Goal: Task Accomplishment & Management: Manage account settings

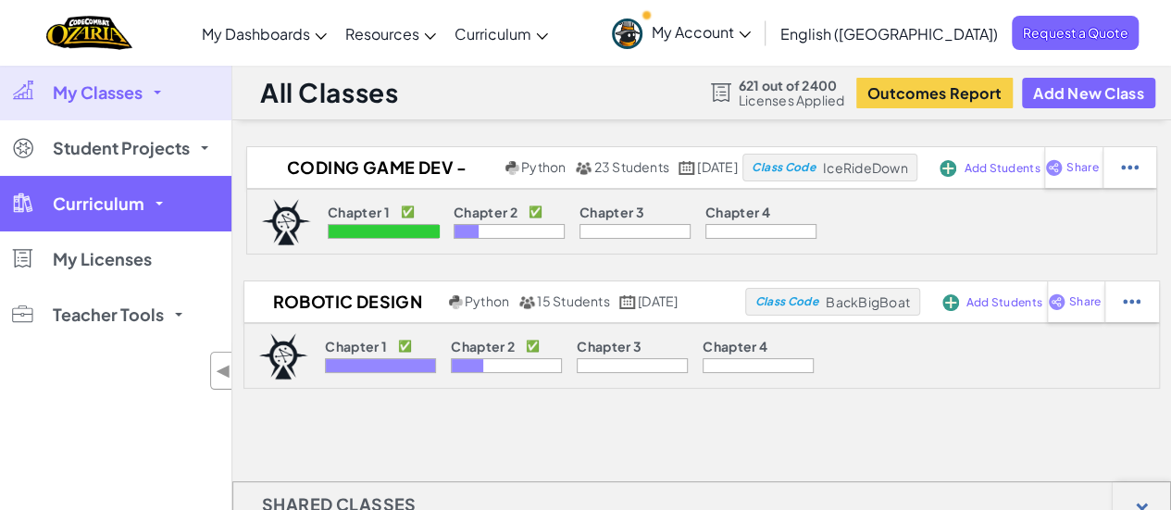
click at [155, 206] on link "Curriculum" at bounding box center [115, 204] width 231 height 56
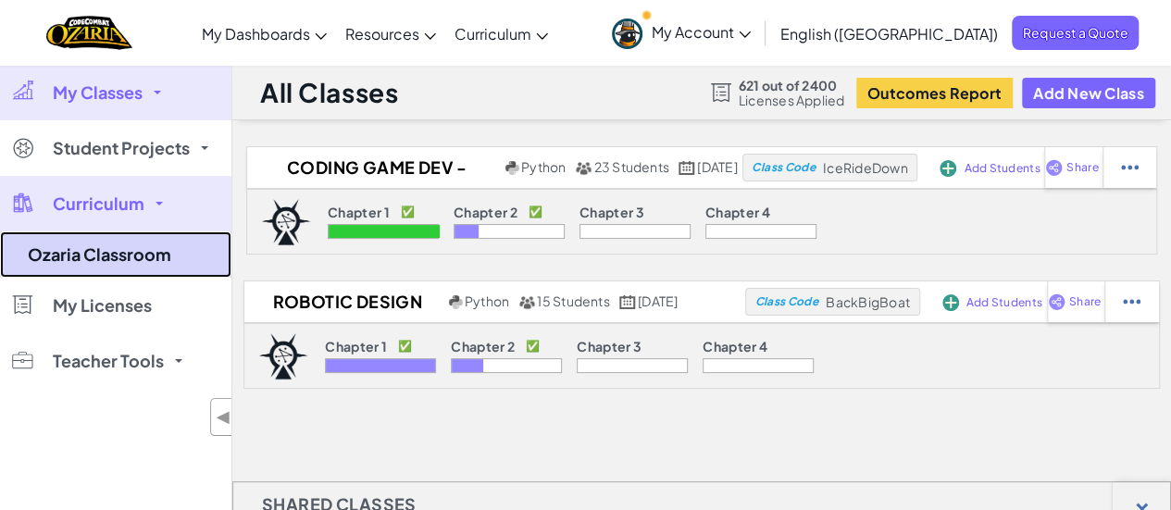
click at [125, 256] on link "Ozaria Classroom" at bounding box center [115, 254] width 231 height 46
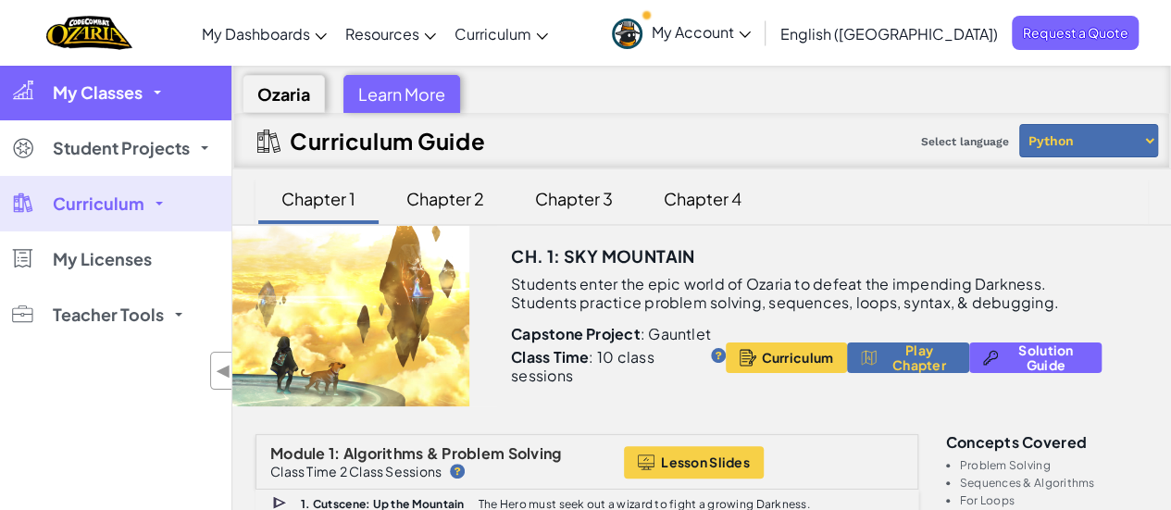
click at [163, 95] on link "My Classes" at bounding box center [115, 93] width 231 height 56
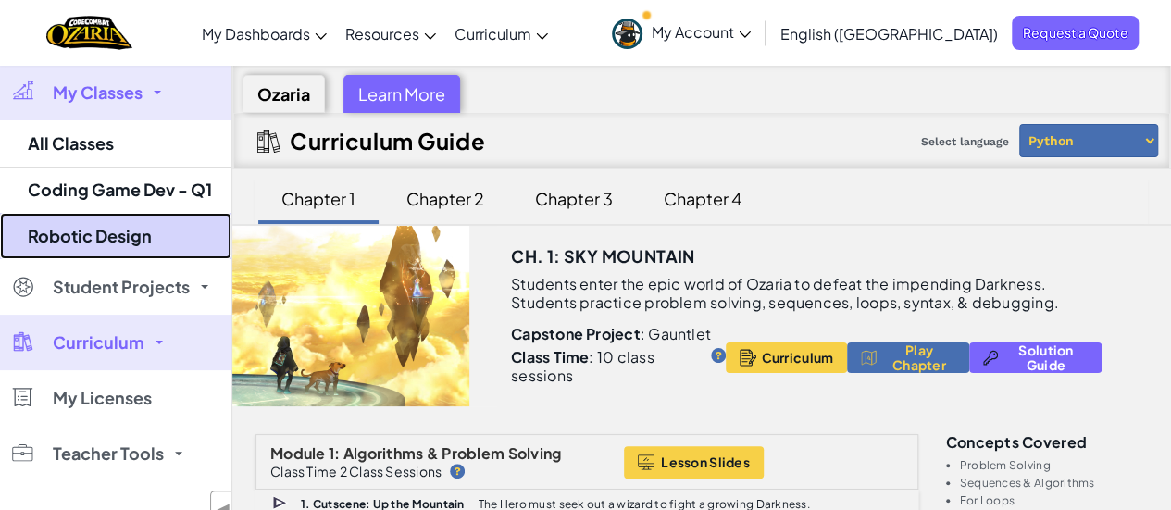
click at [138, 227] on link "Robotic Design" at bounding box center [115, 236] width 231 height 46
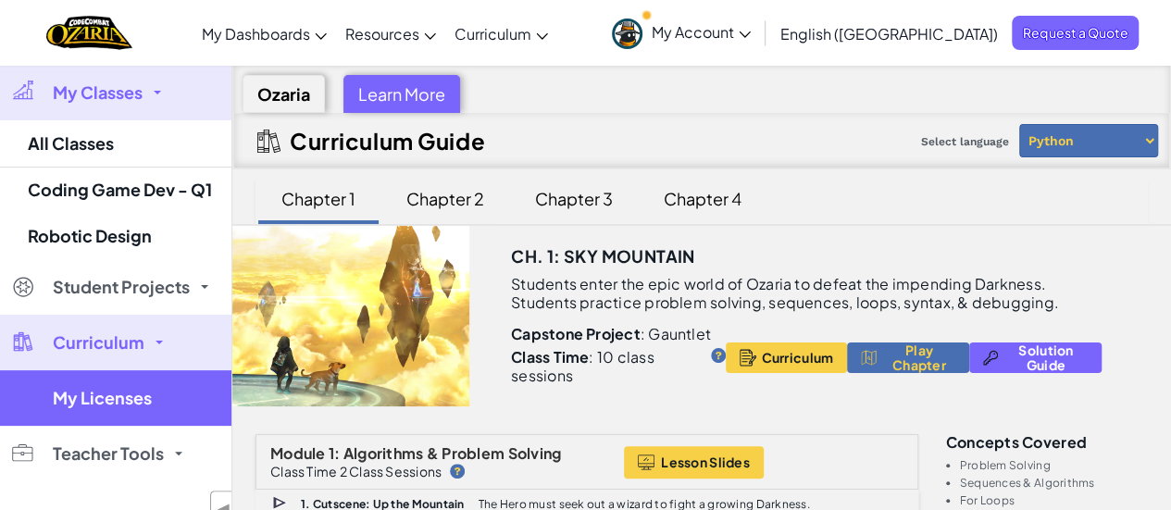
select select "5d8a57abe8919b28d5113af1"
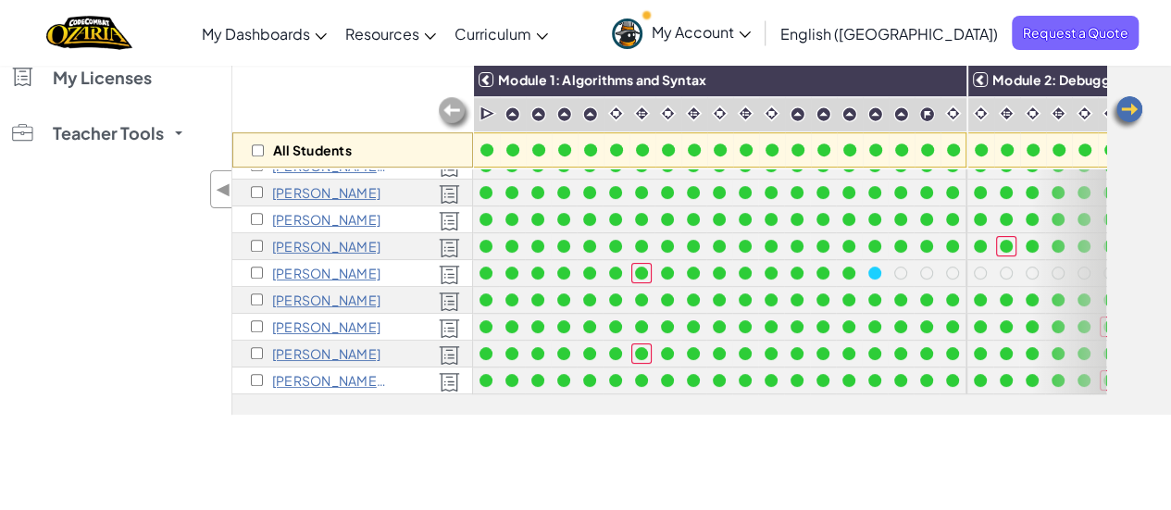
scroll to position [154, 0]
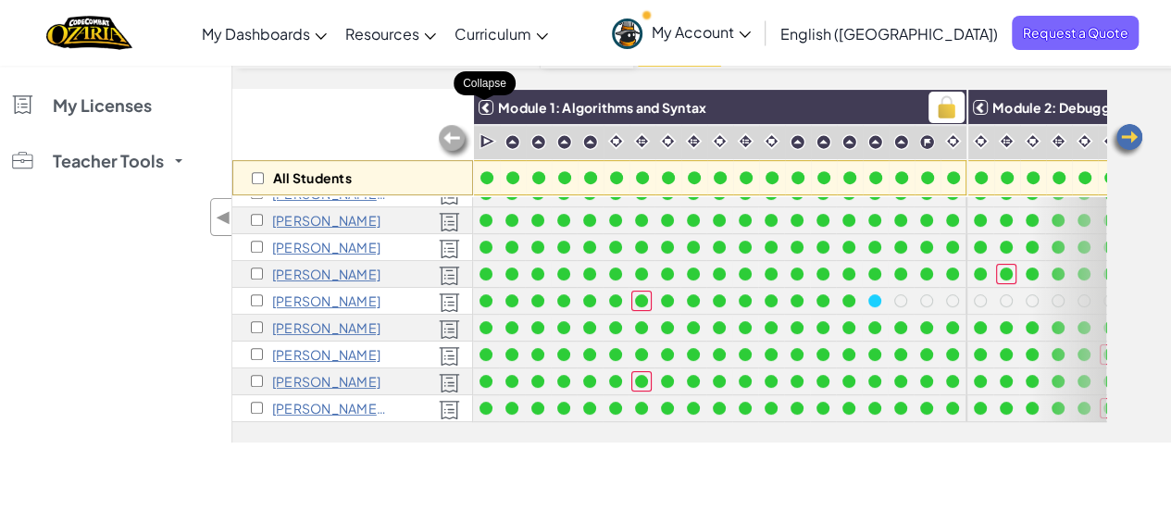
click at [485, 105] on icon at bounding box center [485, 107] width 13 height 13
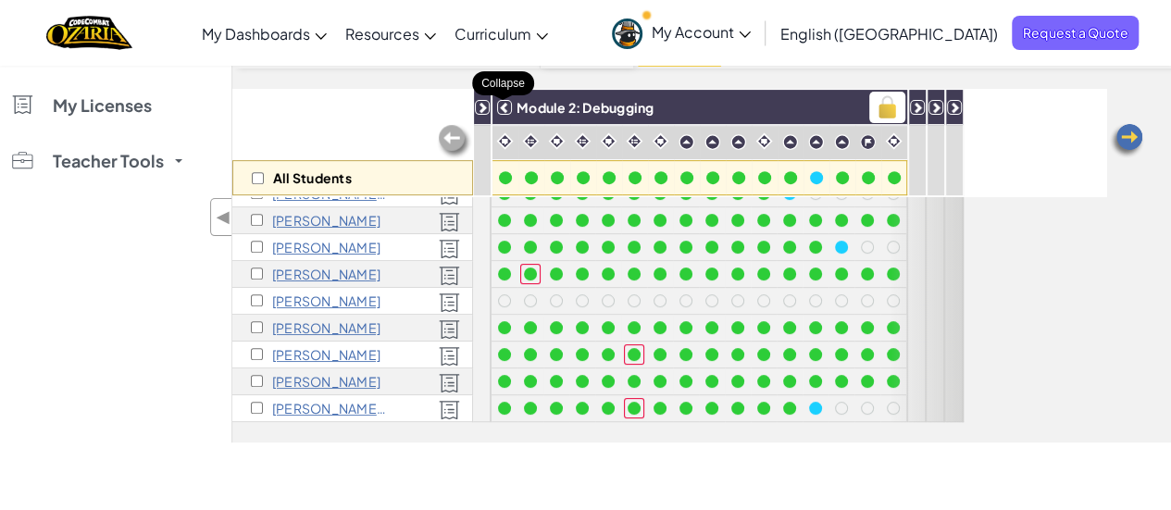
click at [502, 106] on icon at bounding box center [504, 107] width 13 height 13
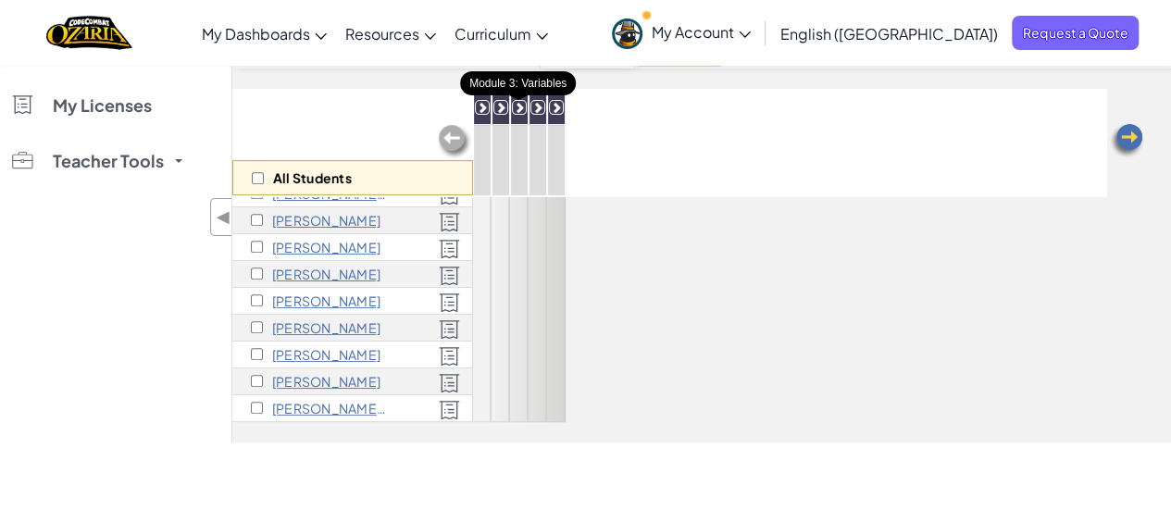
click at [519, 107] on icon at bounding box center [519, 107] width 13 height 13
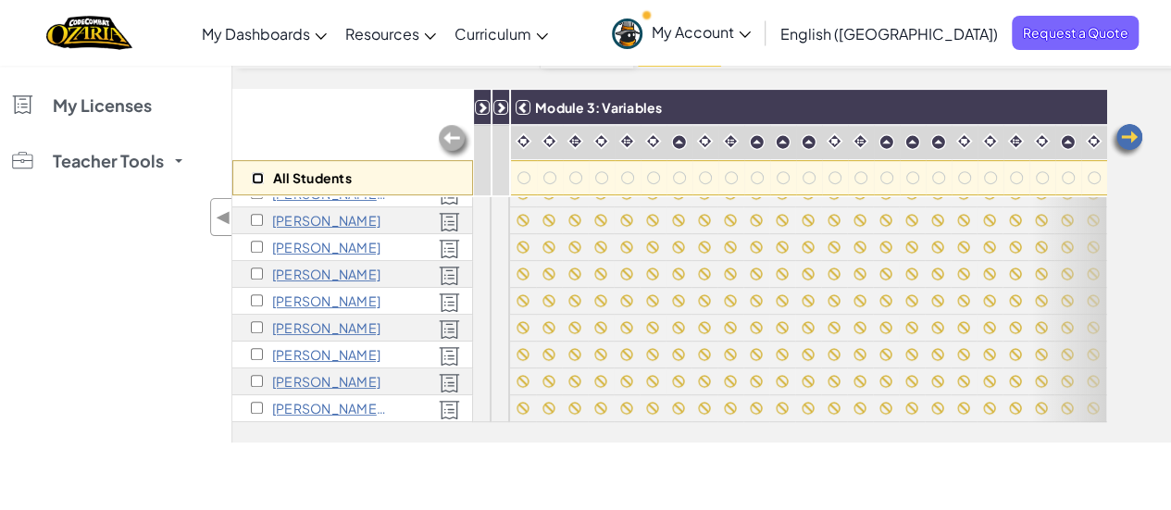
click at [260, 175] on input "checkbox" at bounding box center [258, 178] width 12 height 12
checkbox input "true"
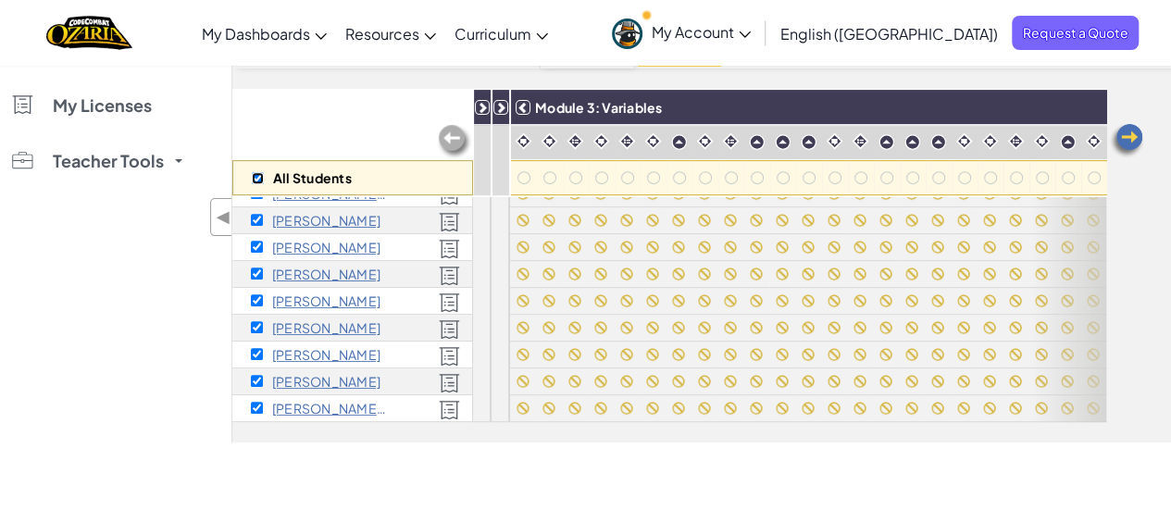
checkbox input "true"
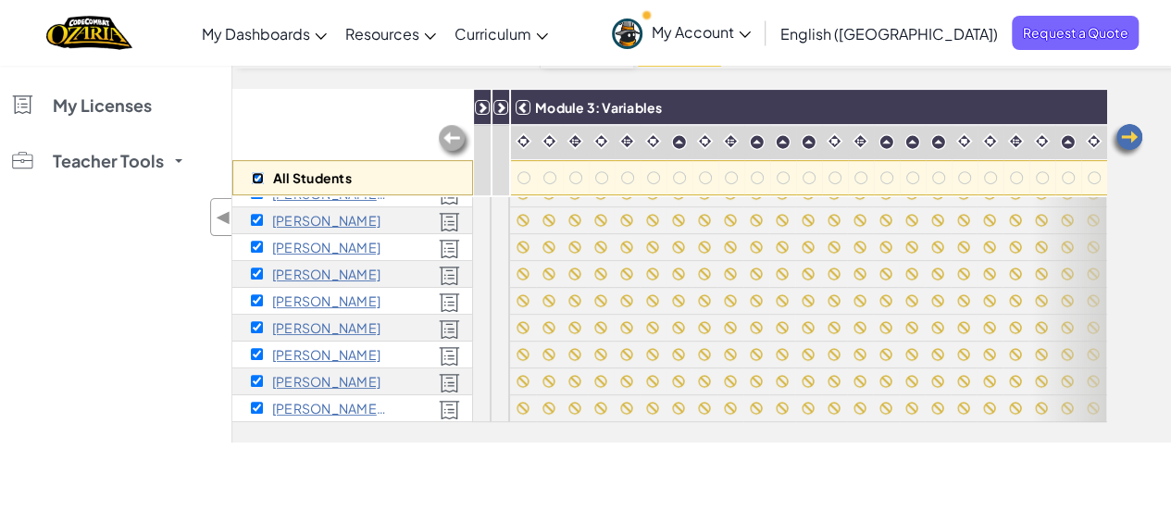
checkbox input "true"
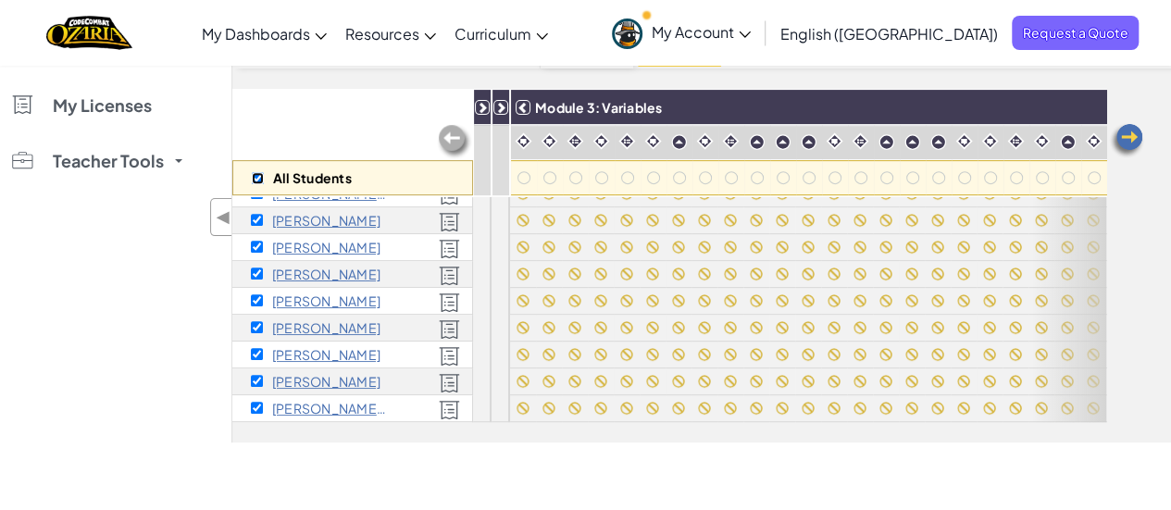
checkbox input "true"
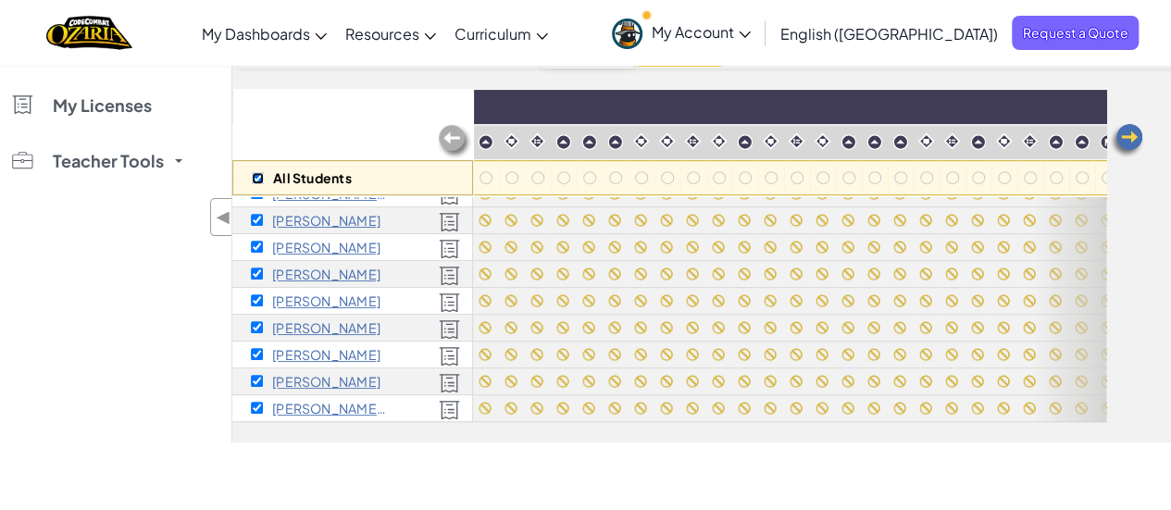
scroll to position [185, 415]
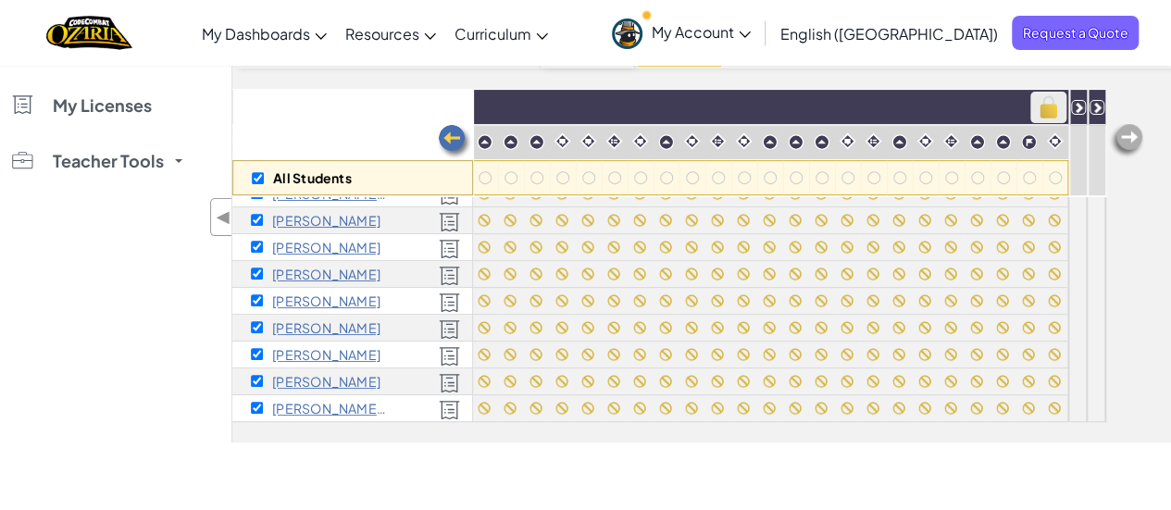
click at [1040, 105] on img at bounding box center [1048, 107] width 32 height 28
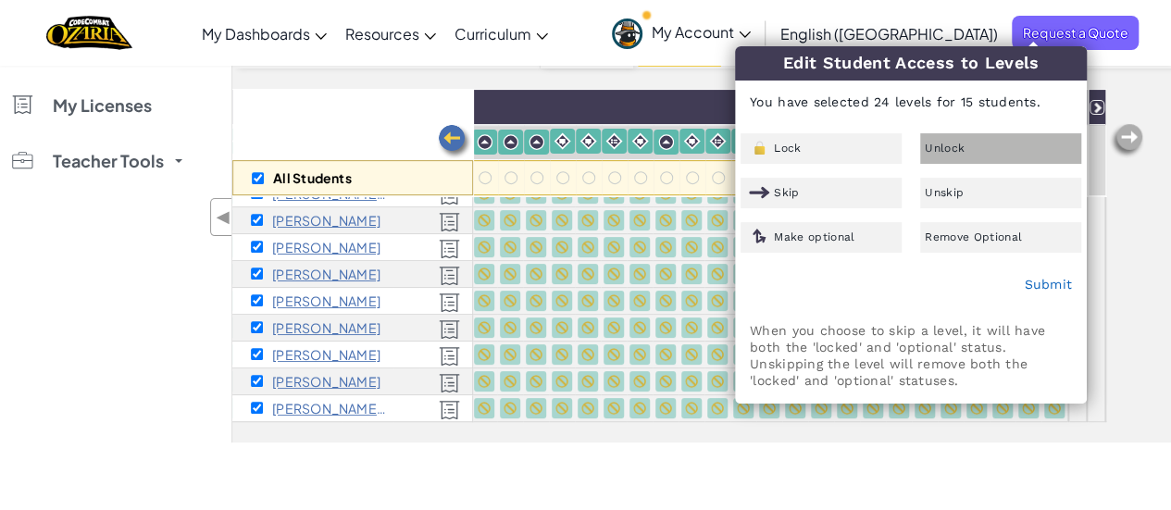
click at [960, 157] on div "Unlock" at bounding box center [1000, 148] width 161 height 31
click at [1042, 285] on link "Submit" at bounding box center [1047, 284] width 48 height 15
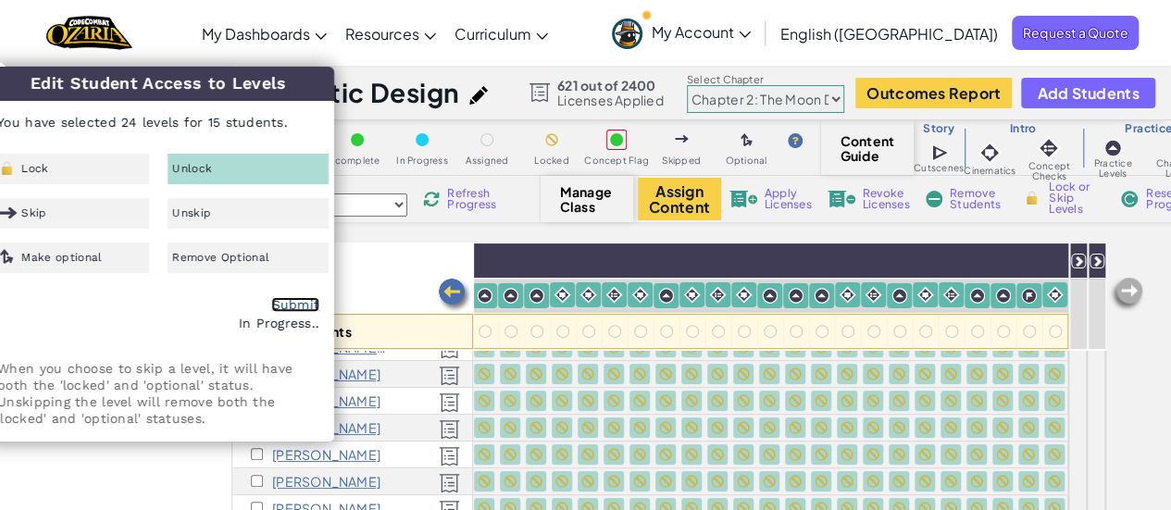
checkbox input "false"
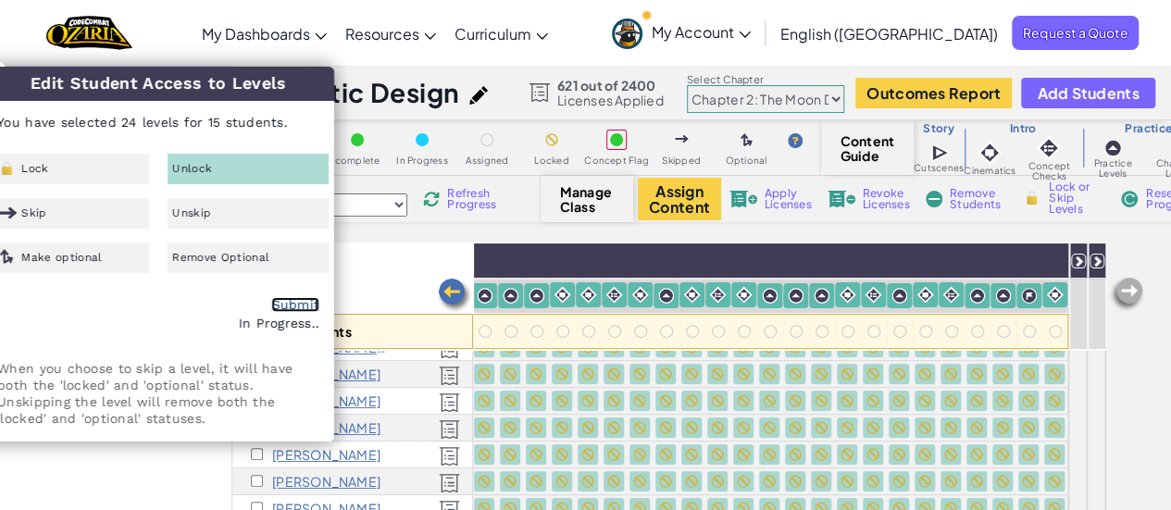
checkbox input "false"
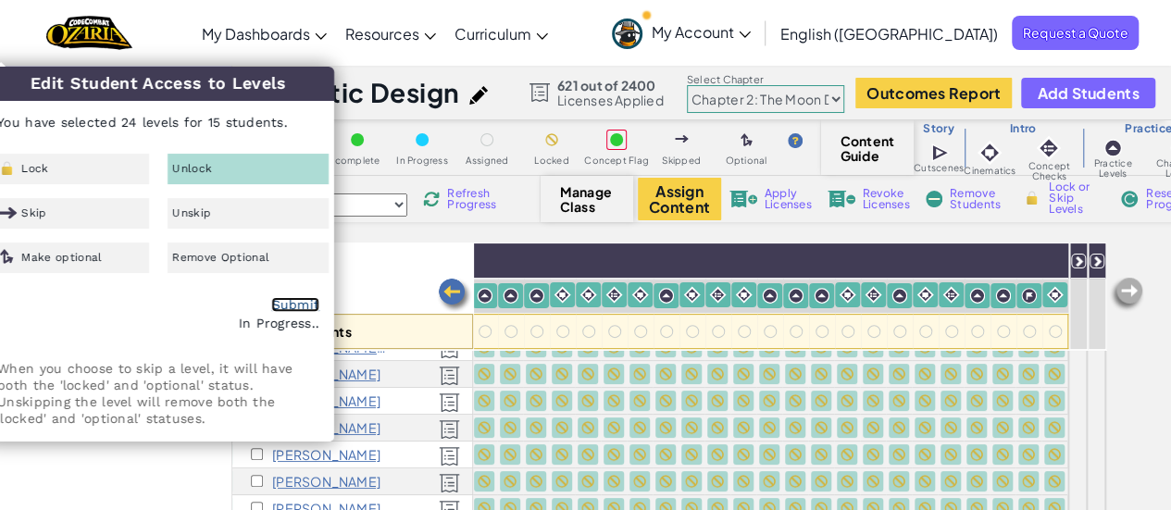
checkbox input "false"
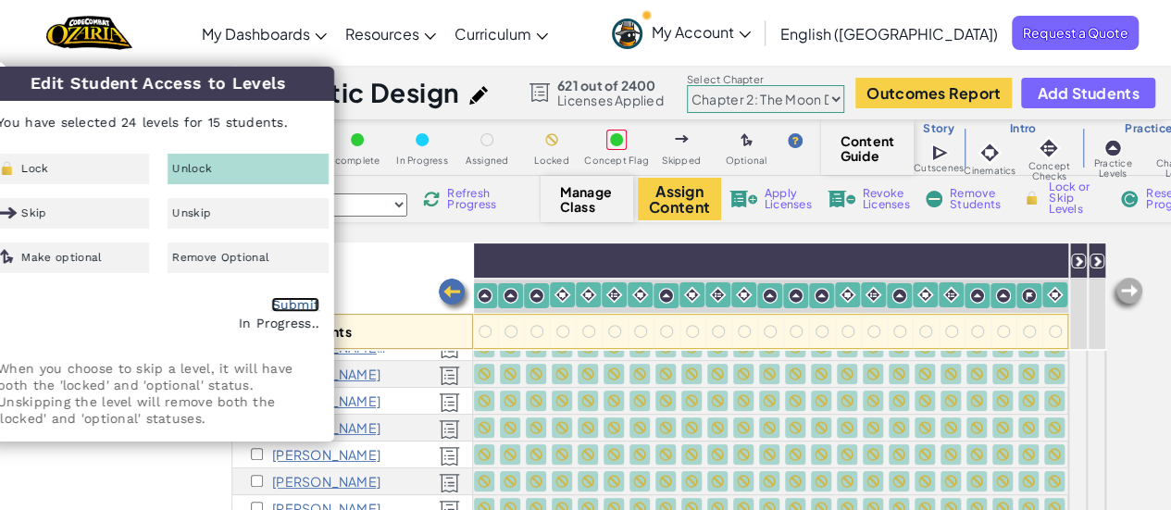
checkbox input "false"
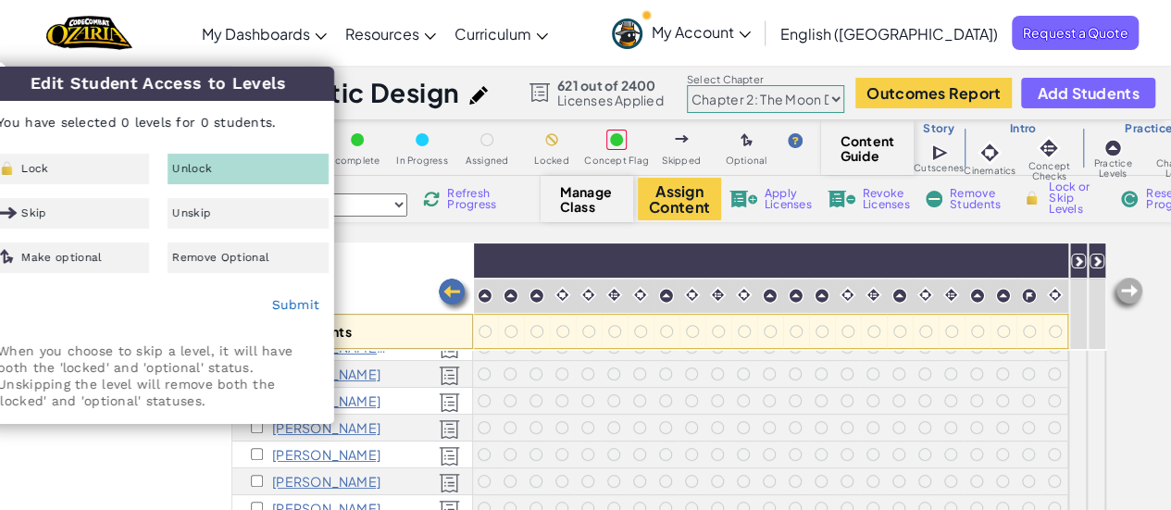
click at [396, 270] on div "All Students" at bounding box center [352, 295] width 241 height 107
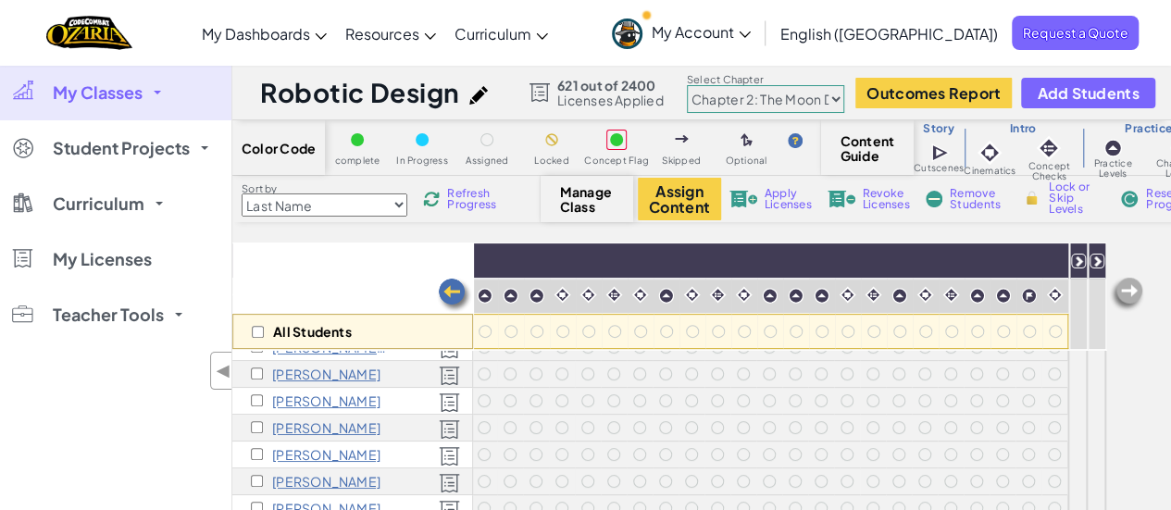
click at [156, 92] on span at bounding box center [157, 93] width 7 height 4
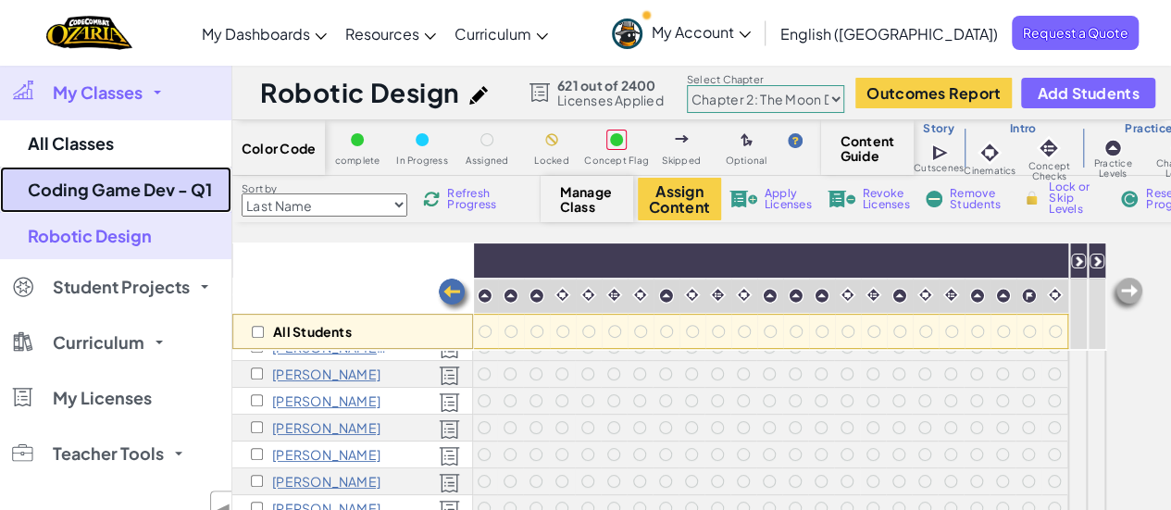
click at [147, 187] on link "Coding Game Dev - Q1" at bounding box center [115, 190] width 231 height 46
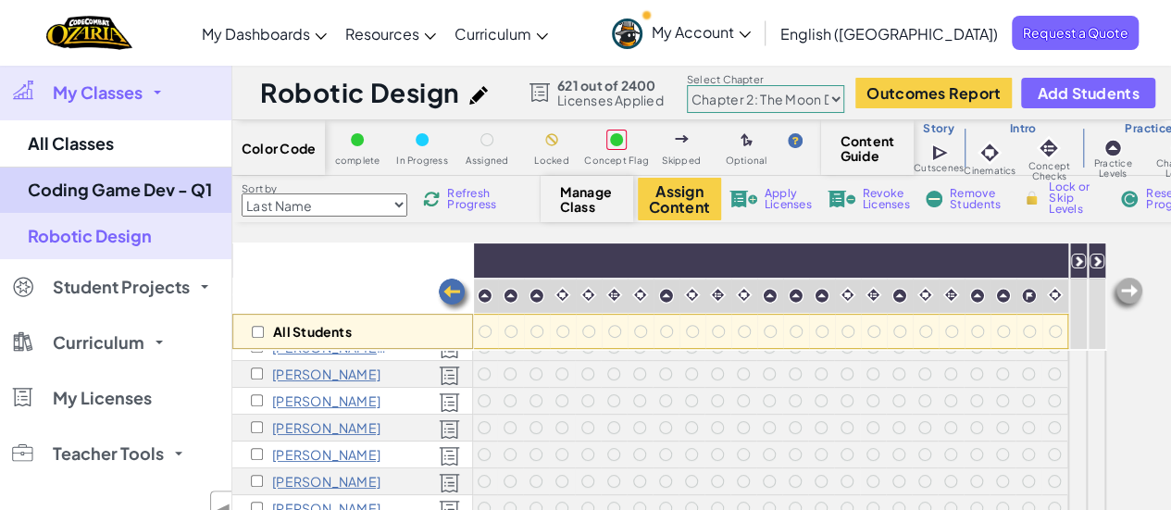
select select "5d41d731a8d1836b5aa3cba1"
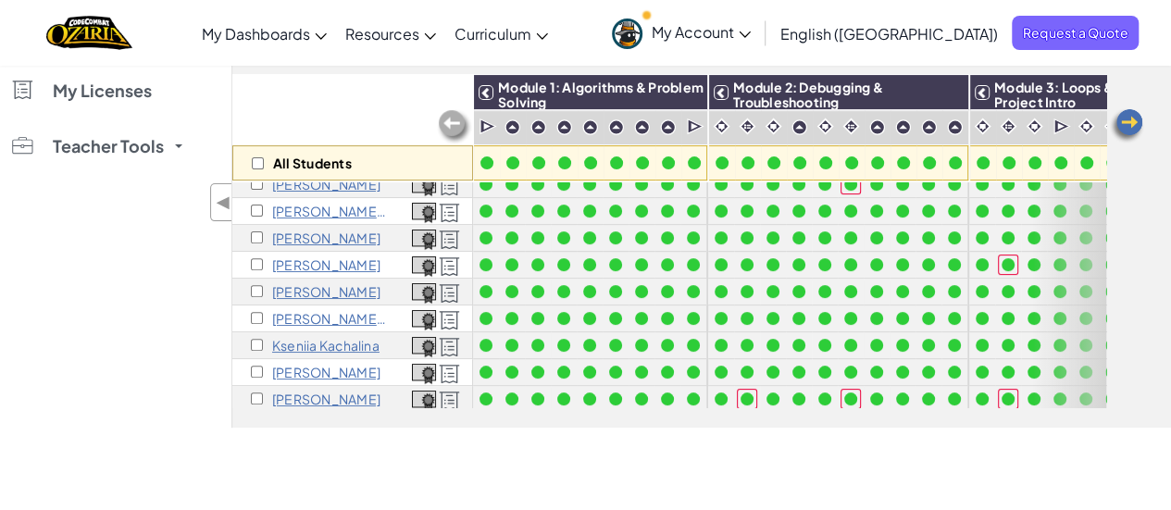
scroll to position [170, 0]
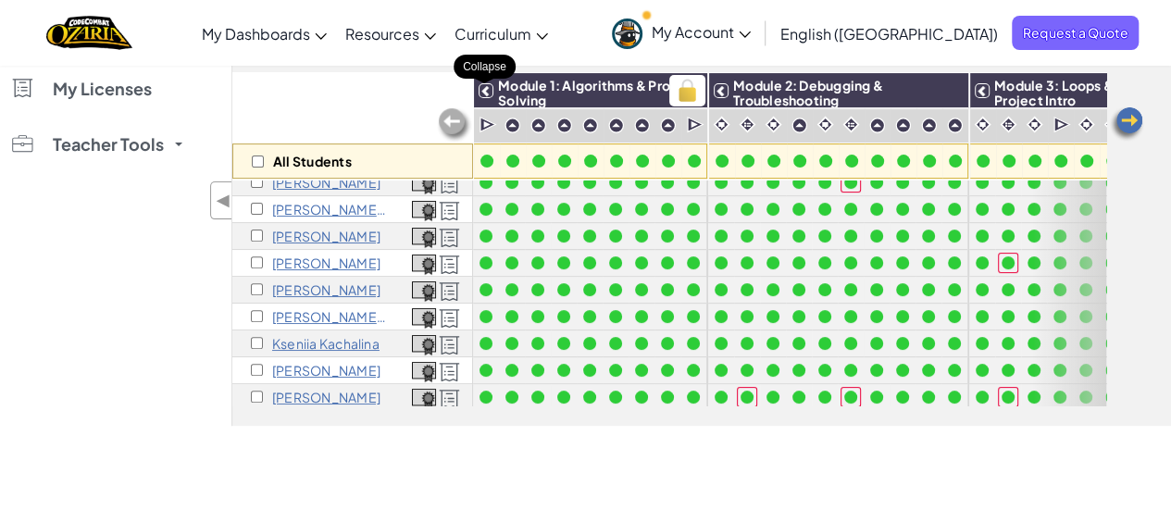
click at [480, 93] on icon at bounding box center [485, 90] width 13 height 13
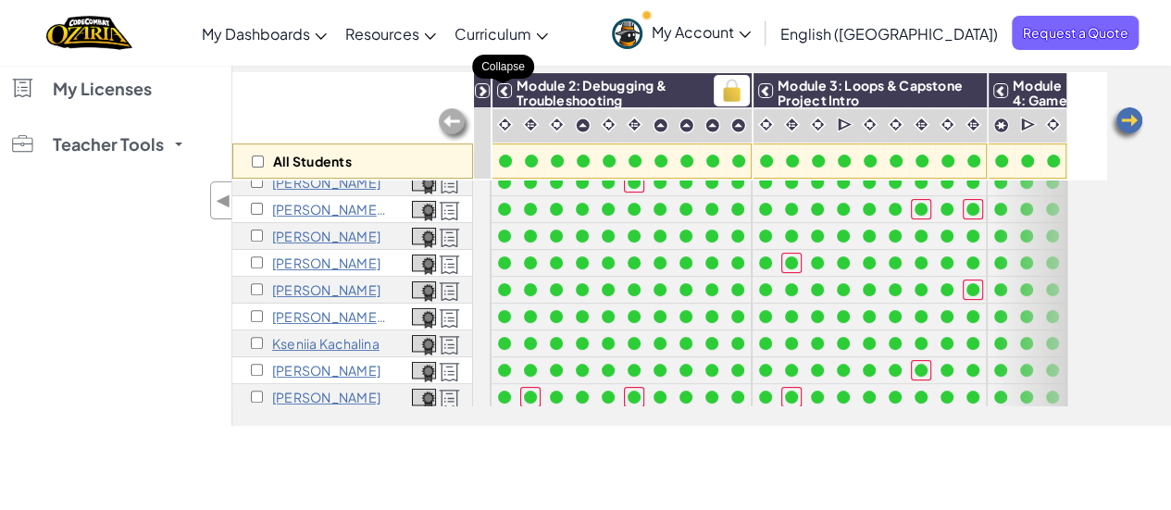
click at [502, 93] on icon at bounding box center [504, 90] width 13 height 13
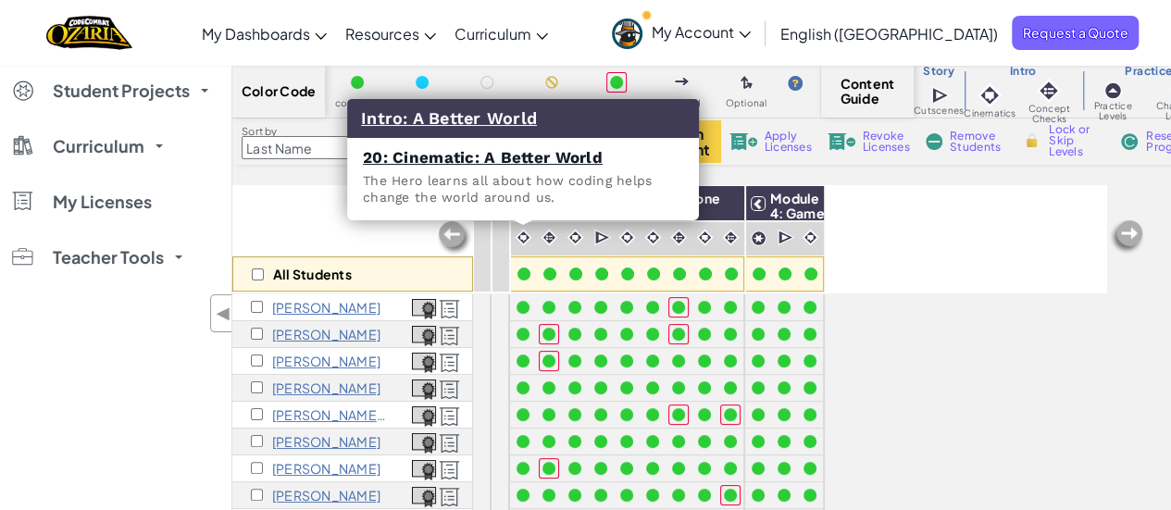
scroll to position [0, 0]
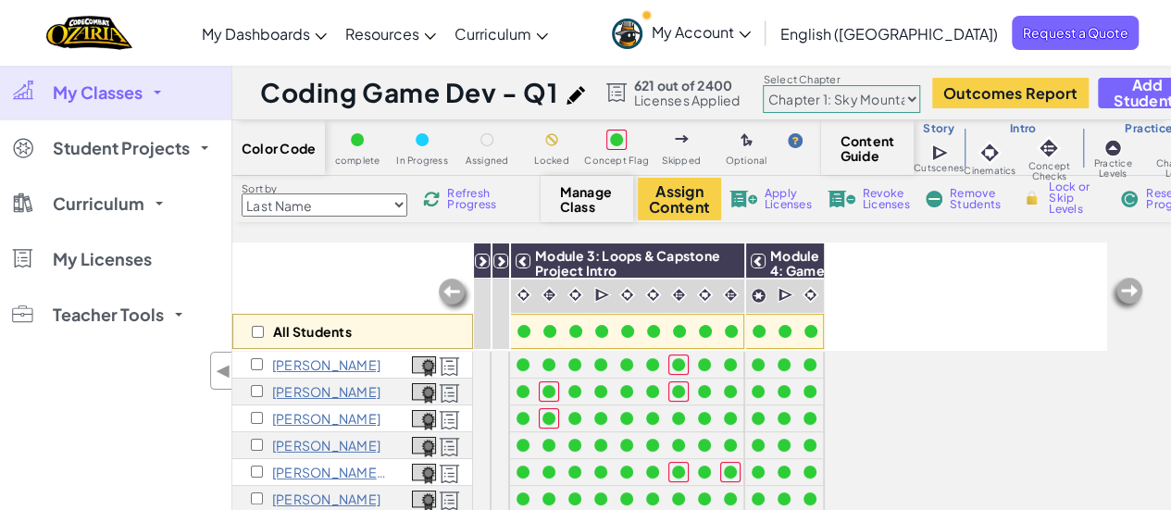
click at [906, 101] on select "Chapter 1: Sky Mountain Chapter 2: The Moon Dancers Chapter 3: The Phoenix Land…" at bounding box center [840, 99] width 157 height 28
select select "5d8a57abe8919b28d5113af1"
click at [762, 85] on select "Chapter 1: Sky Mountain Chapter 2: The Moon Dancers Chapter 3: The Phoenix Land…" at bounding box center [840, 99] width 157 height 28
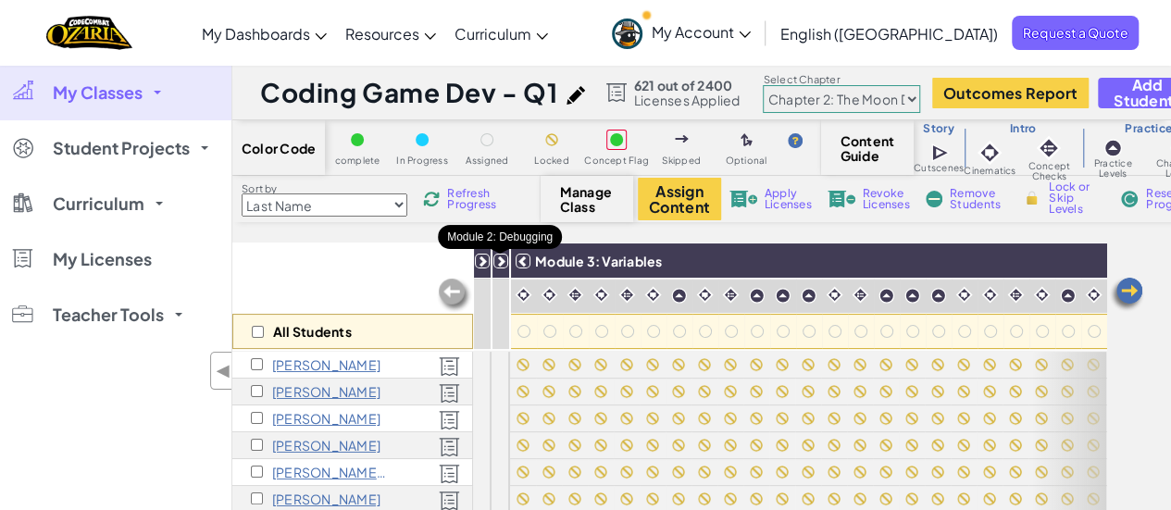
click at [502, 264] on icon at bounding box center [500, 260] width 13 height 13
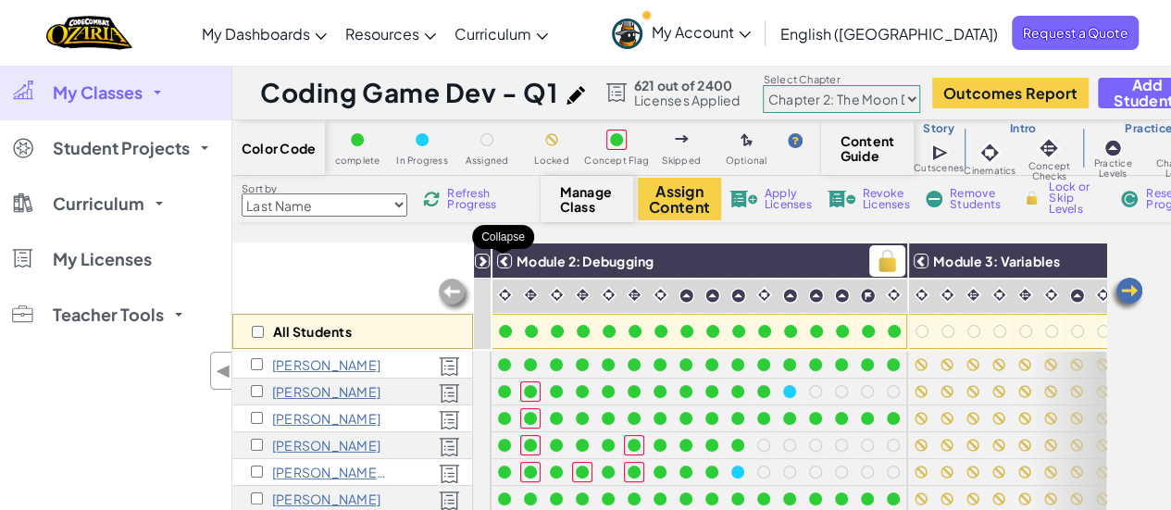
click at [505, 264] on icon at bounding box center [504, 260] width 13 height 13
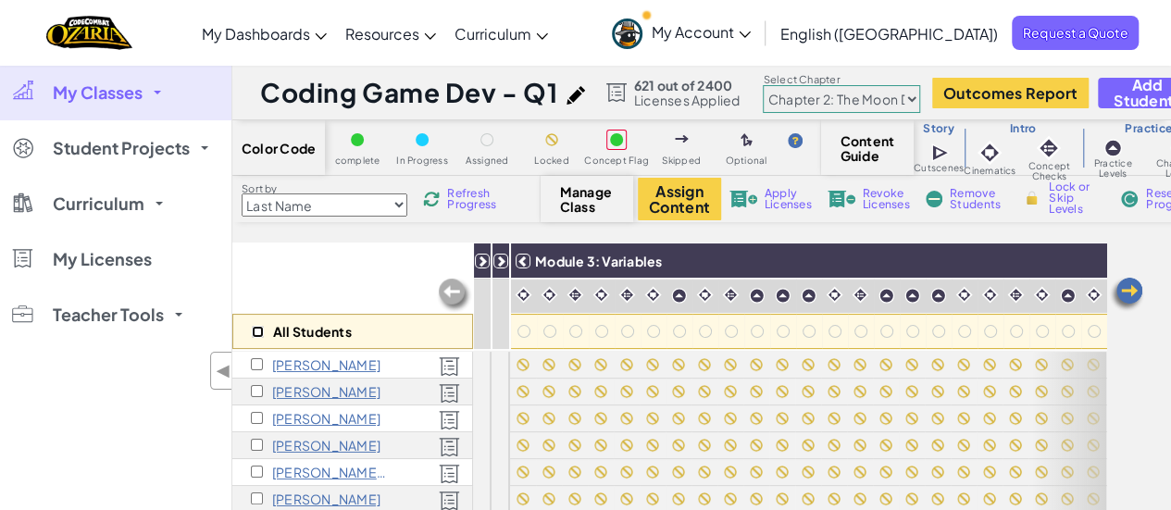
click at [254, 333] on input "checkbox" at bounding box center [258, 332] width 12 height 12
checkbox input "true"
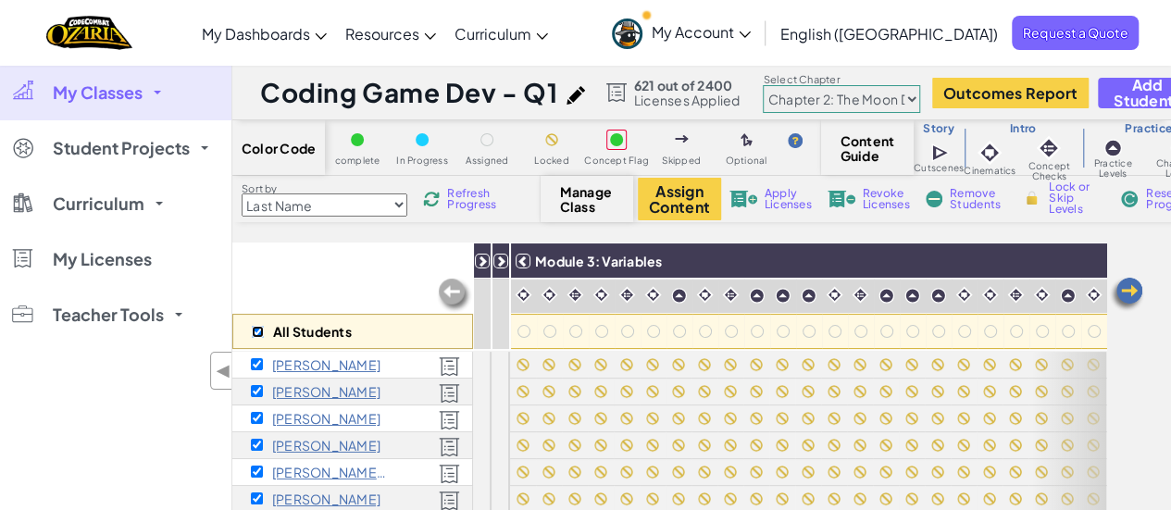
checkbox input "true"
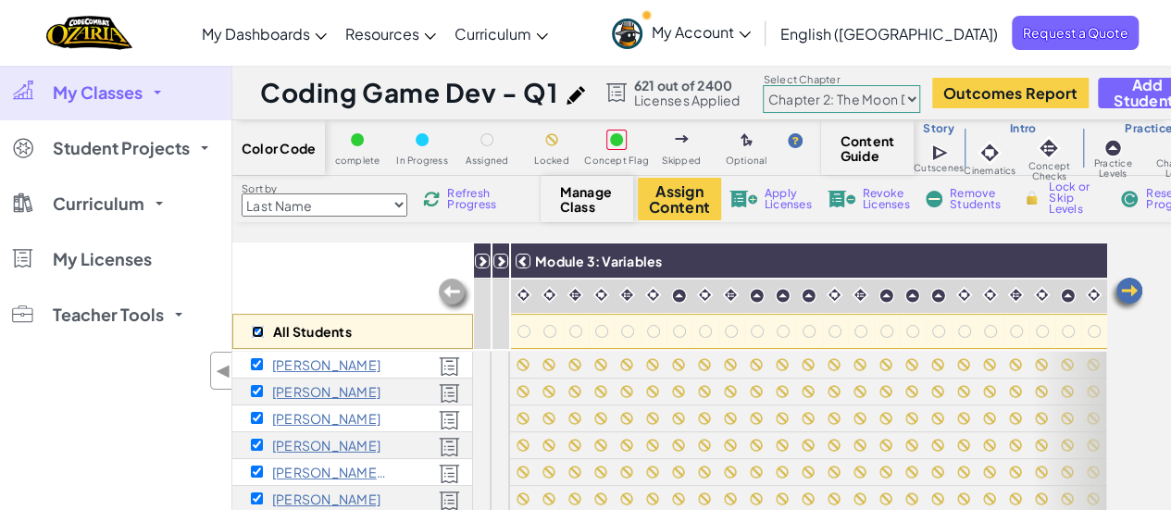
checkbox input "true"
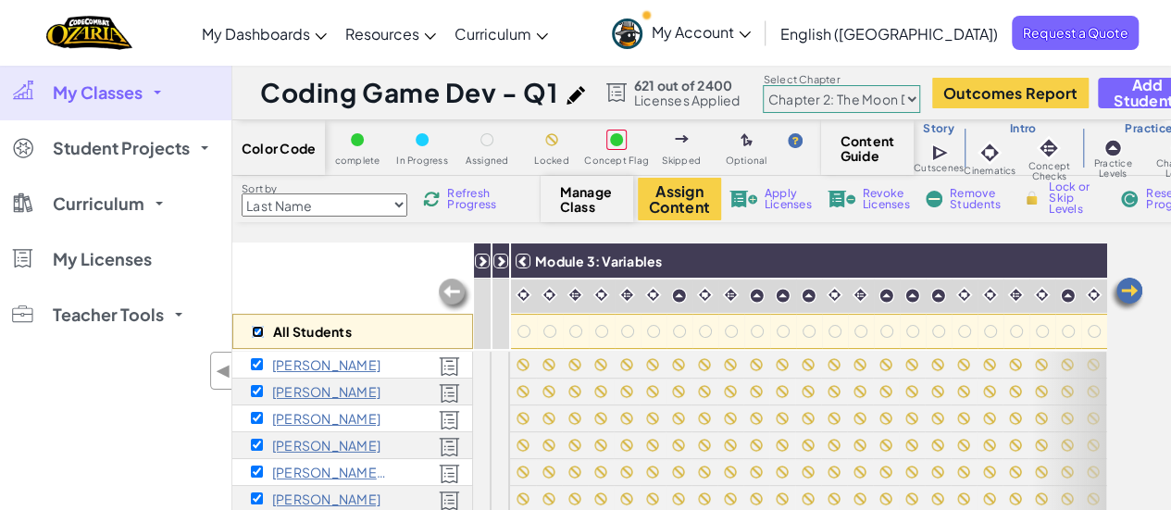
checkbox input "true"
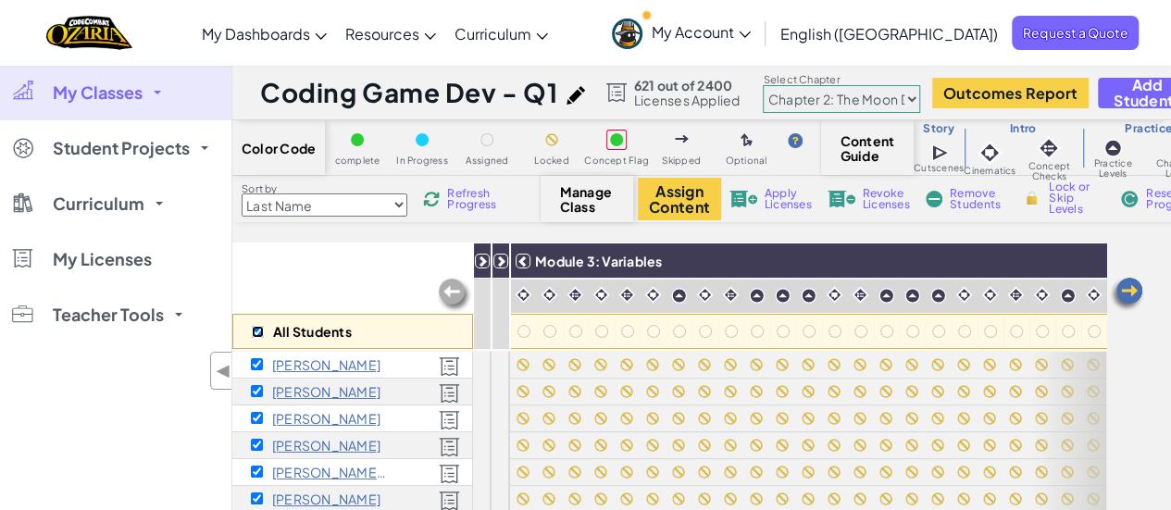
checkbox input "true"
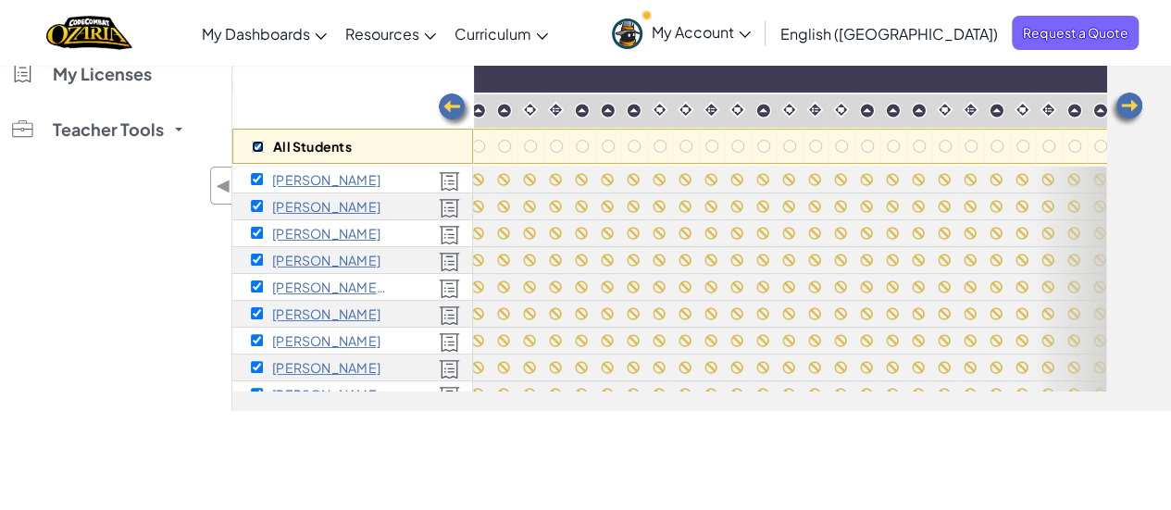
scroll to position [0, 415]
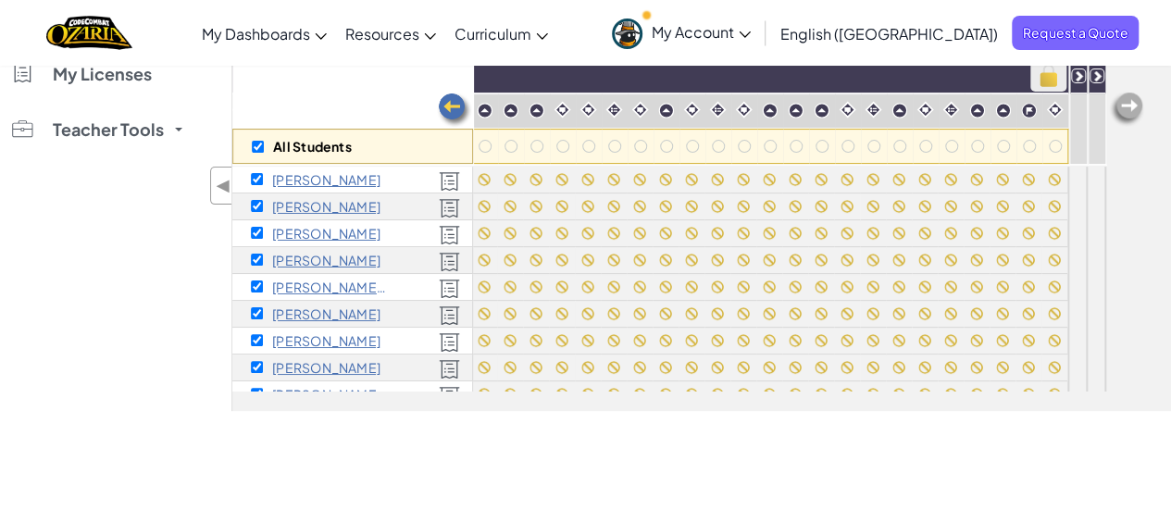
click at [1038, 77] on img at bounding box center [1048, 76] width 32 height 28
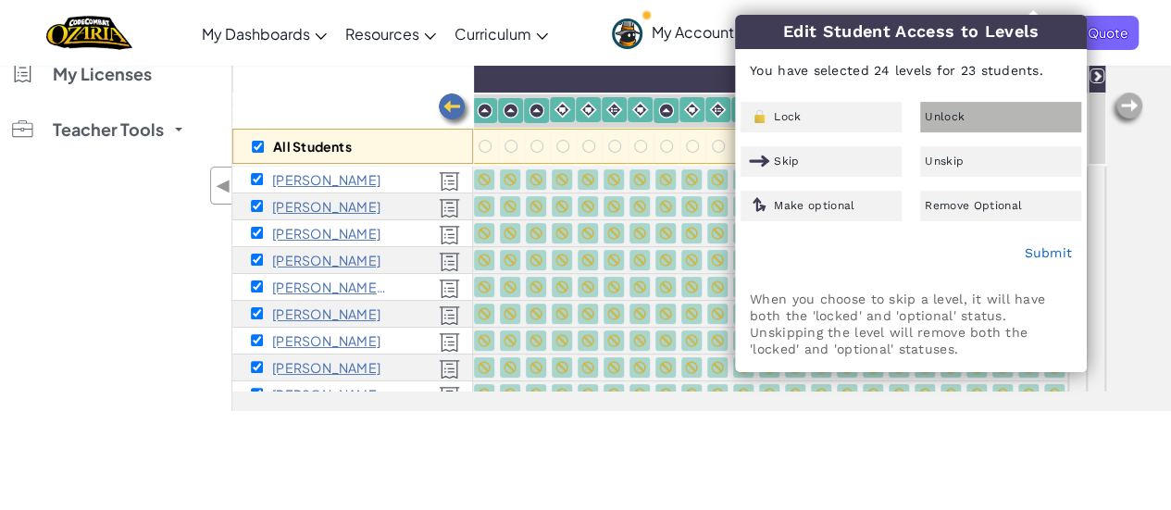
click at [1012, 112] on div "Unlock" at bounding box center [1000, 117] width 161 height 31
click at [1047, 251] on link "Submit" at bounding box center [1047, 252] width 48 height 15
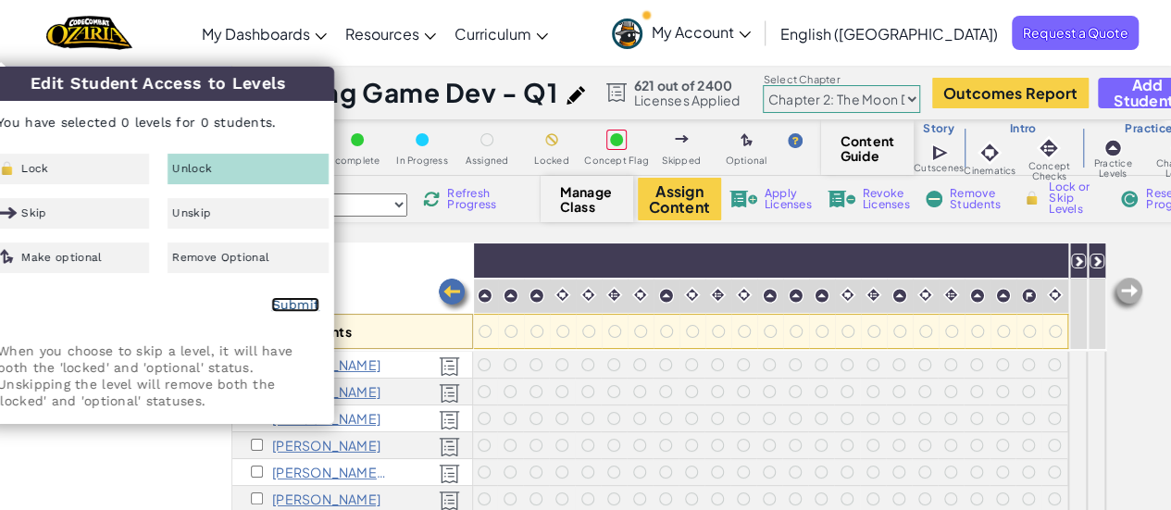
checkbox input "false"
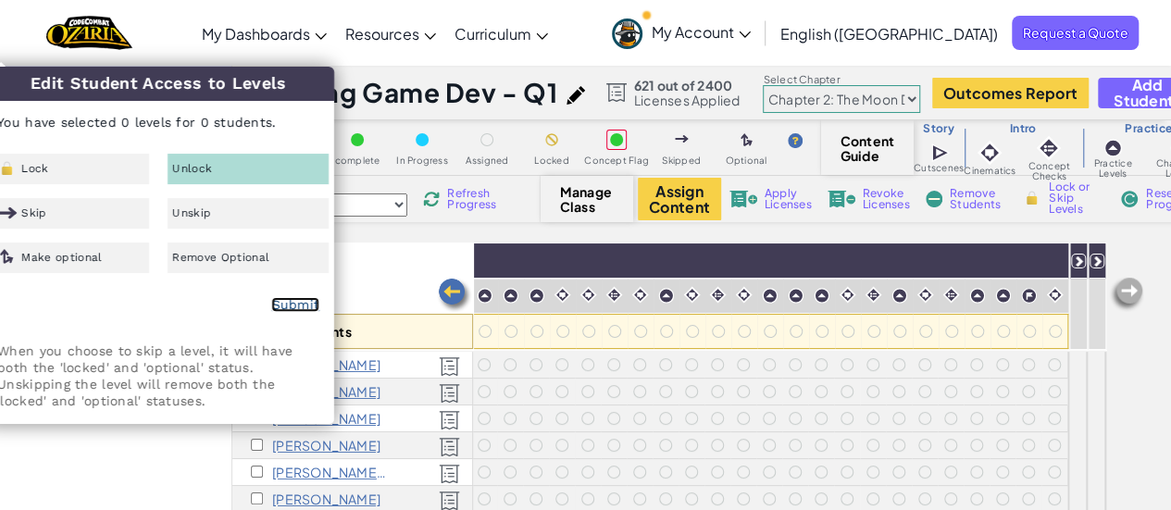
checkbox input "false"
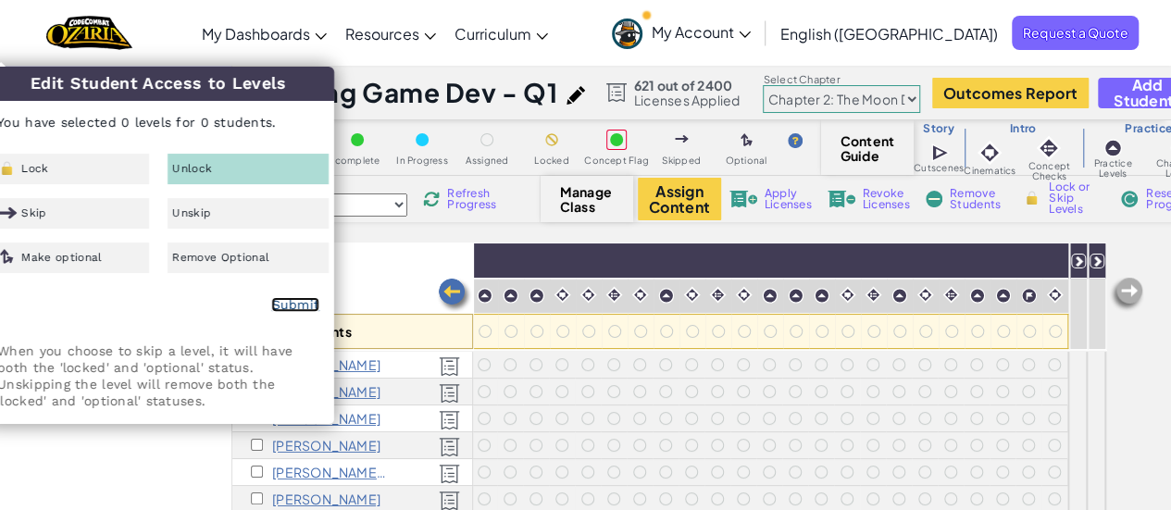
checkbox input "false"
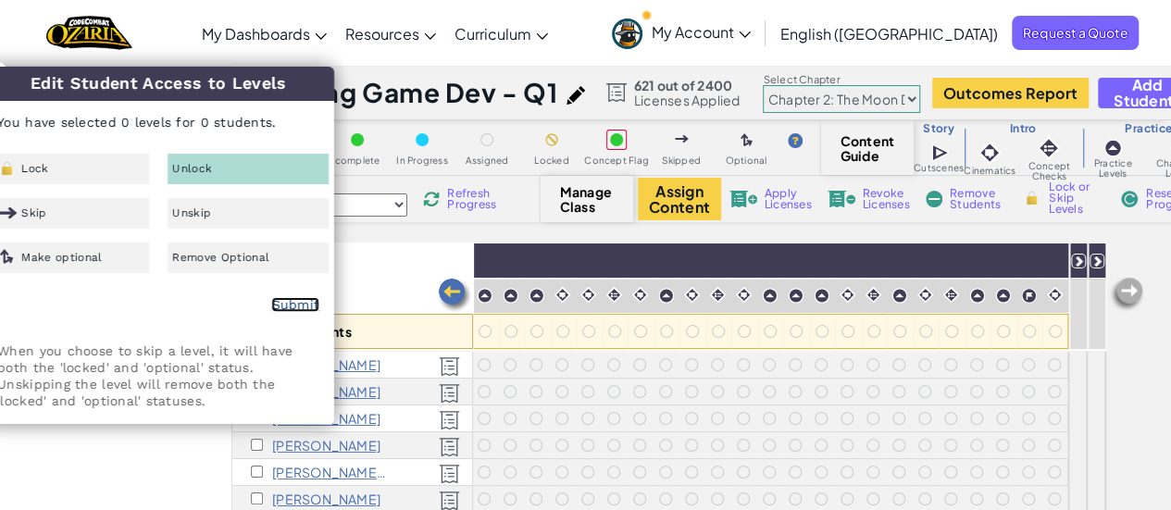
checkbox input "false"
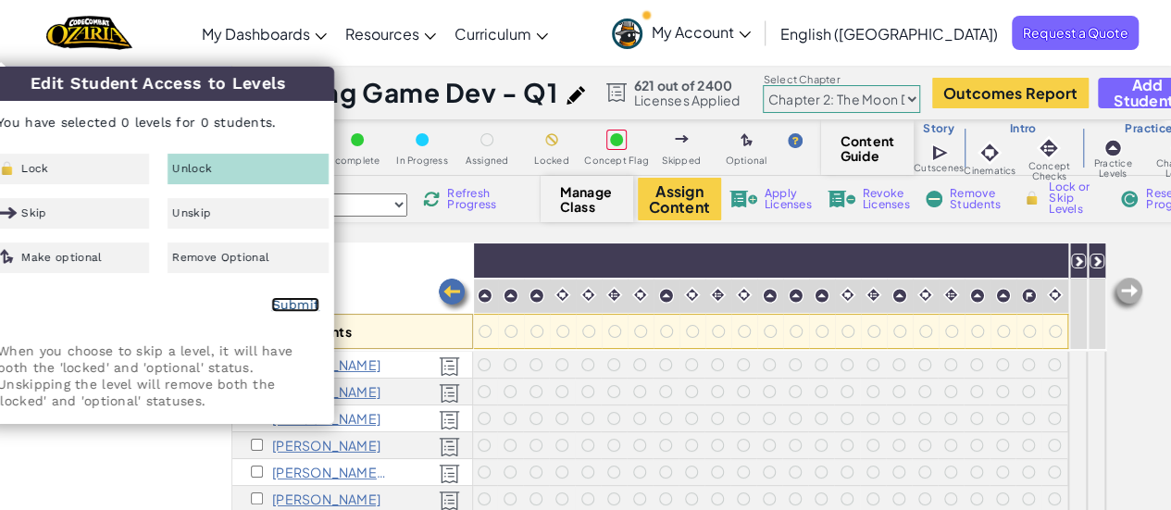
checkbox input "false"
click at [381, 269] on div "All Students" at bounding box center [352, 295] width 241 height 107
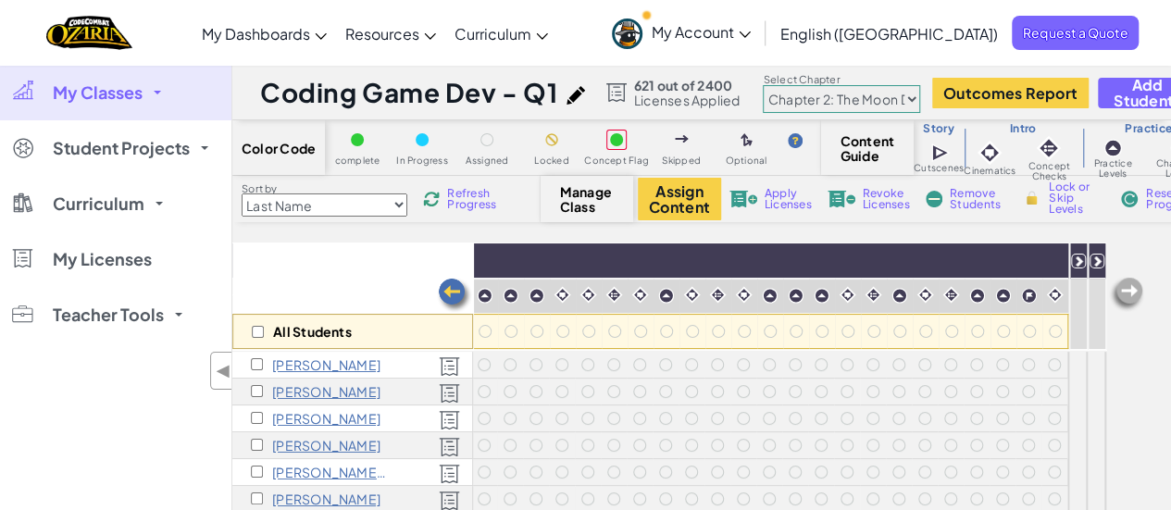
click at [149, 86] on link "My Classes" at bounding box center [115, 93] width 231 height 56
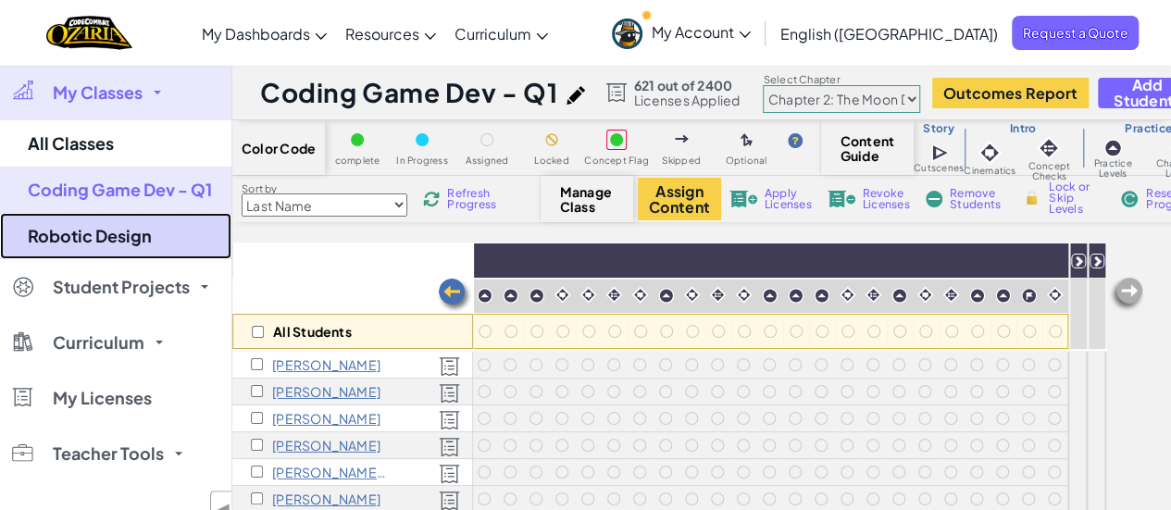
click at [134, 231] on link "Robotic Design" at bounding box center [115, 236] width 231 height 46
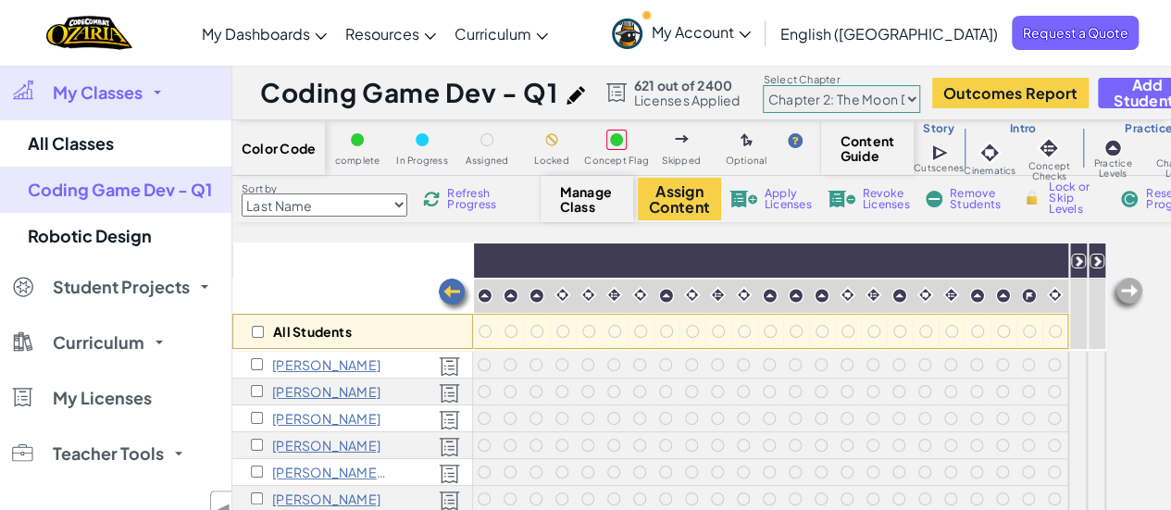
select select "5d8a57abe8919b28d5113af1"
